Goal: Communication & Community: Answer question/provide support

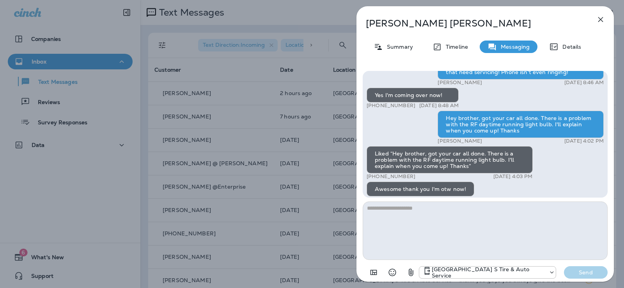
scroll to position [-65, 0]
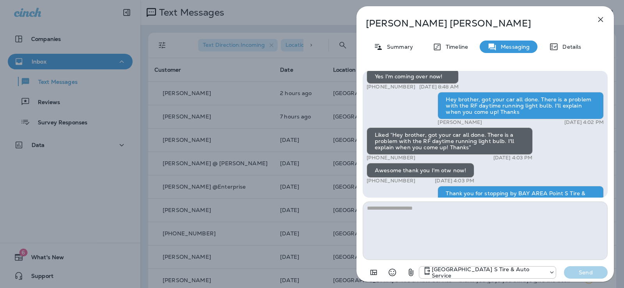
click at [603, 19] on icon "button" at bounding box center [600, 19] width 9 height 9
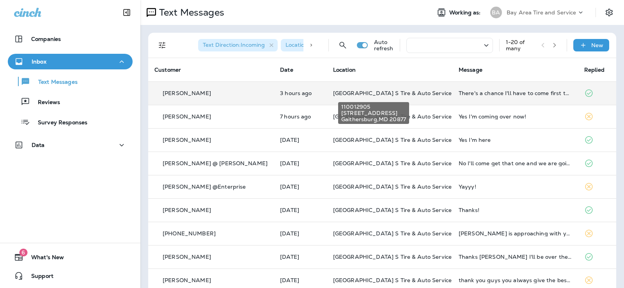
click at [363, 90] on span "[GEOGRAPHIC_DATA] S Tire & Auto Service" at bounding box center [392, 93] width 118 height 7
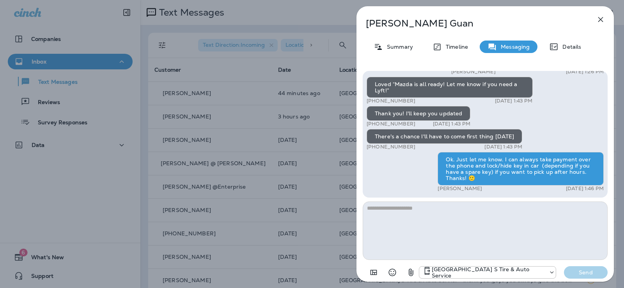
click at [601, 20] on icon "button" at bounding box center [600, 19] width 5 height 5
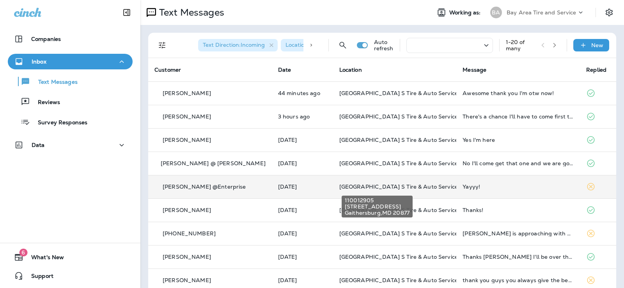
click at [412, 184] on span "[GEOGRAPHIC_DATA] S Tire & Auto Service" at bounding box center [398, 186] width 118 height 7
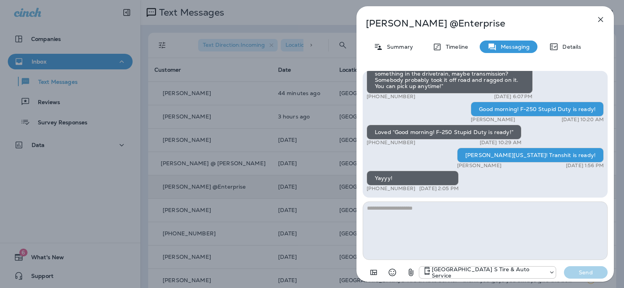
click at [603, 15] on icon "button" at bounding box center [600, 19] width 9 height 9
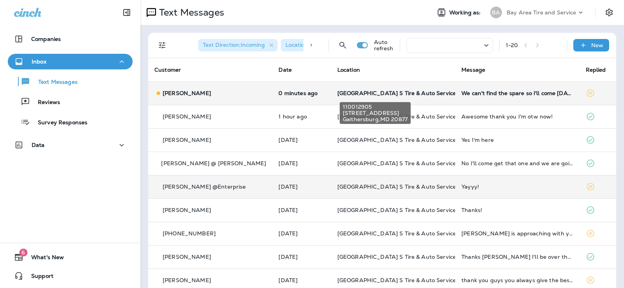
click at [362, 90] on span "[GEOGRAPHIC_DATA] S Tire & Auto Service" at bounding box center [396, 93] width 118 height 7
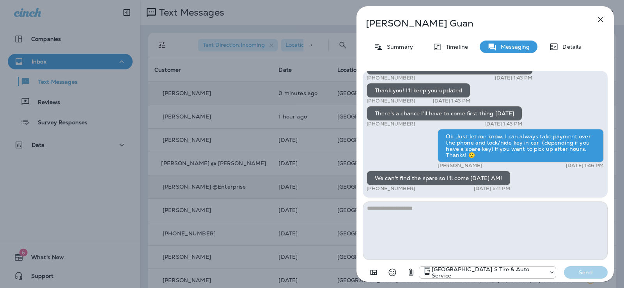
type textarea "*"
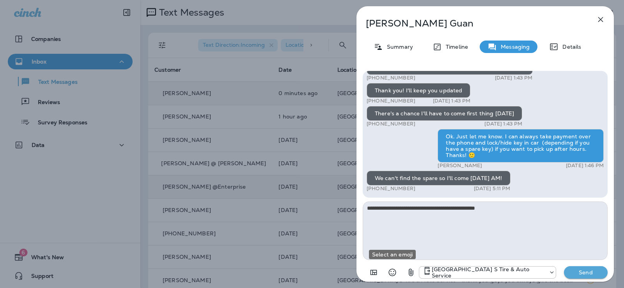
click at [396, 271] on icon "Select an emoji" at bounding box center [391, 272] width 9 height 9
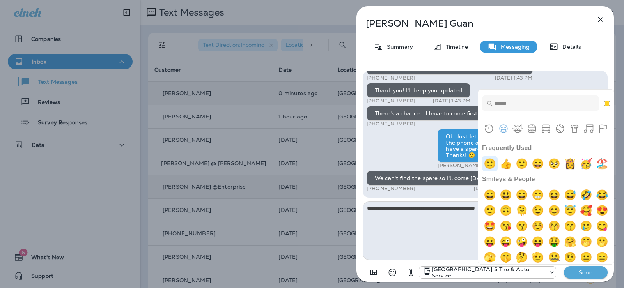
click at [492, 163] on img "slightly smiling face" at bounding box center [490, 164] width 16 height 16
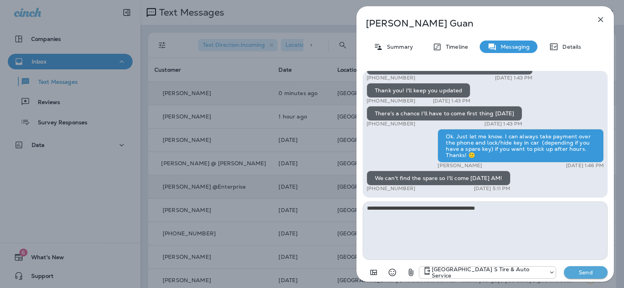
type textarea "**********"
click at [583, 270] on p "Send" at bounding box center [585, 272] width 33 height 7
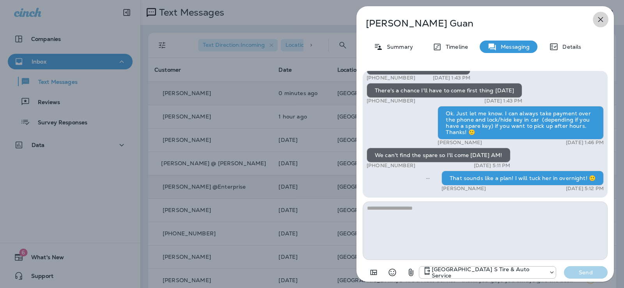
click at [599, 19] on icon "button" at bounding box center [600, 19] width 9 height 9
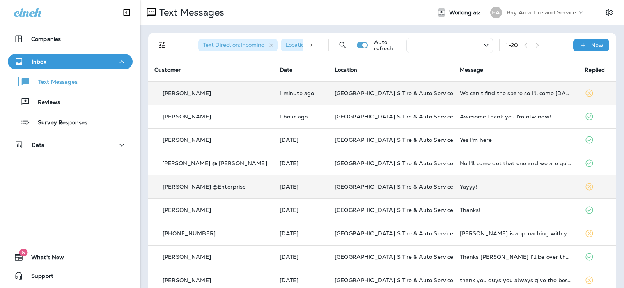
click at [377, 92] on span "[GEOGRAPHIC_DATA] S Tire & Auto Service" at bounding box center [393, 93] width 118 height 7
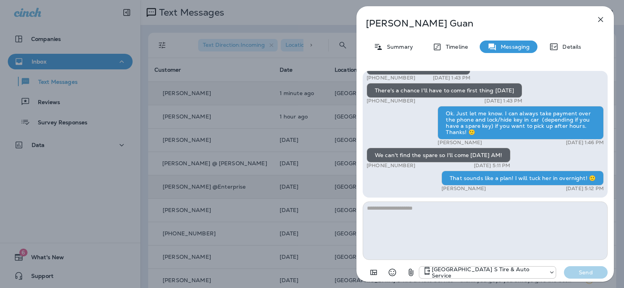
click at [600, 17] on icon "button" at bounding box center [600, 19] width 9 height 9
